Goal: Check status: Check status

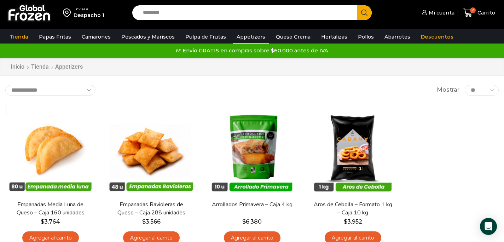
click at [447, 15] on span "Mi cuenta" at bounding box center [441, 12] width 28 height 7
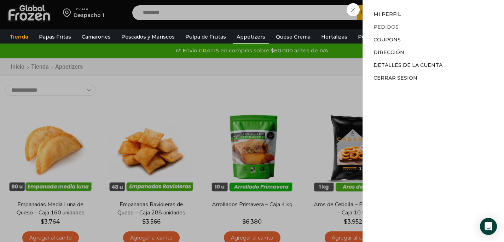
click at [390, 27] on link "Pedidos" at bounding box center [386, 27] width 25 height 6
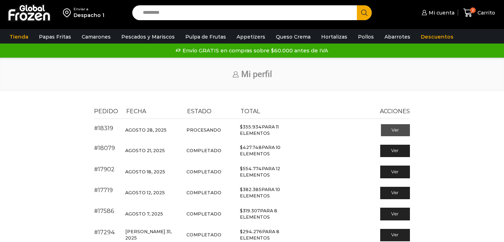
click at [387, 131] on link "Ver" at bounding box center [395, 130] width 29 height 12
click at [393, 130] on link "Ver" at bounding box center [395, 130] width 29 height 12
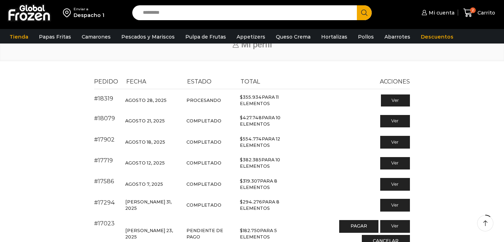
scroll to position [31, 0]
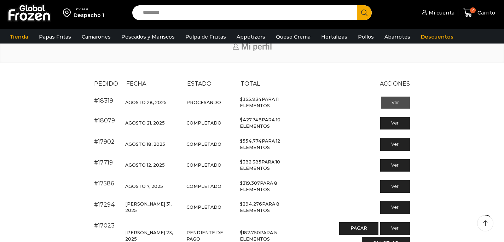
click at [401, 99] on link "Ver" at bounding box center [395, 103] width 29 height 12
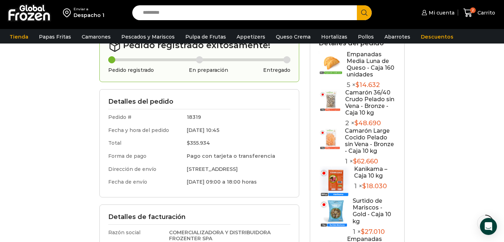
scroll to position [94, 0]
